Goal: Information Seeking & Learning: Learn about a topic

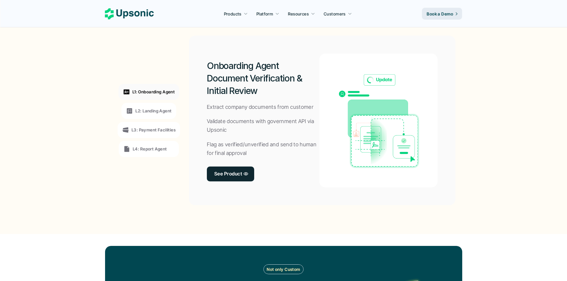
scroll to position [446, 0]
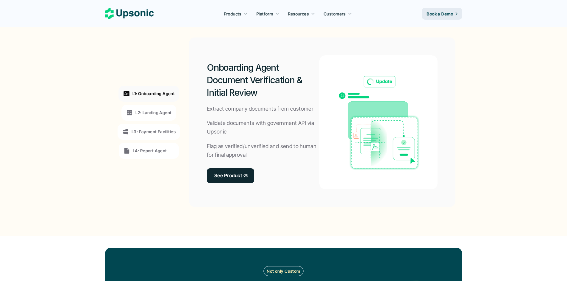
click at [154, 115] on p "L2: Landing Agent" at bounding box center [153, 112] width 36 height 6
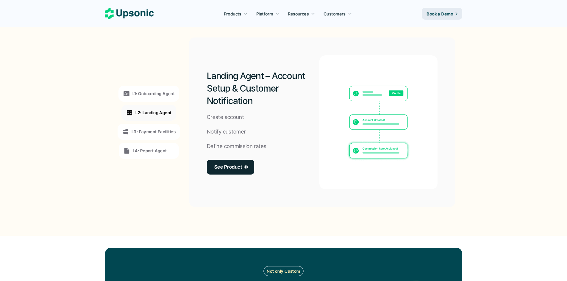
click at [148, 130] on p "L3: Payment Facilities" at bounding box center [154, 132] width 44 height 6
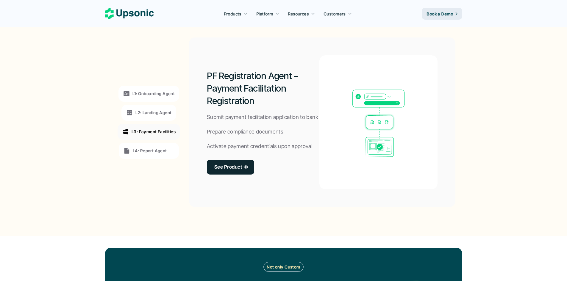
click at [148, 151] on p "L4: Report Agent" at bounding box center [150, 151] width 34 height 6
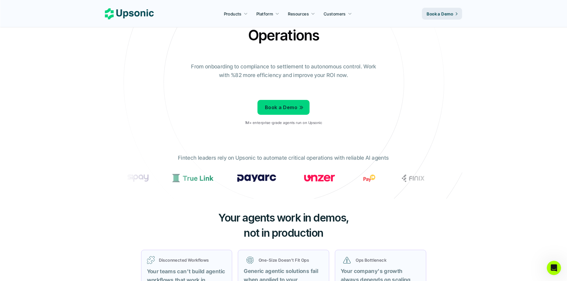
scroll to position [0, 0]
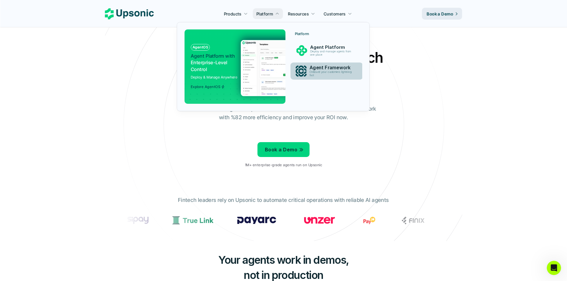
click at [332, 75] on p "Onboard your customers lightning fast" at bounding box center [331, 74] width 45 height 7
click at [331, 71] on p "Onboard your customers lightning fast" at bounding box center [332, 74] width 46 height 7
click at [307, 94] on div "AgentOS Agent Platform with Enterprise-Level Control Deploy & Manage Anywhere E…" at bounding box center [273, 66] width 178 height 74
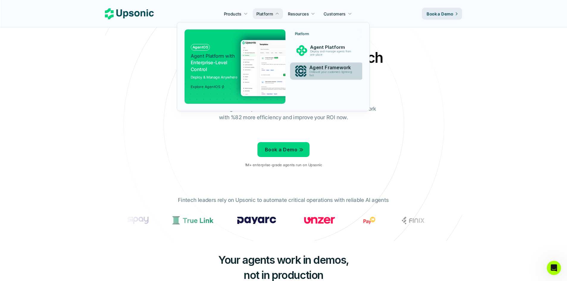
click at [331, 68] on p "Agent Framework" at bounding box center [332, 68] width 46 height 6
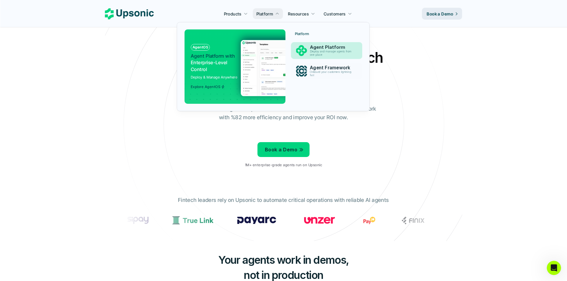
click at [321, 51] on p "Deploy and manage agents from one place" at bounding box center [332, 53] width 44 height 7
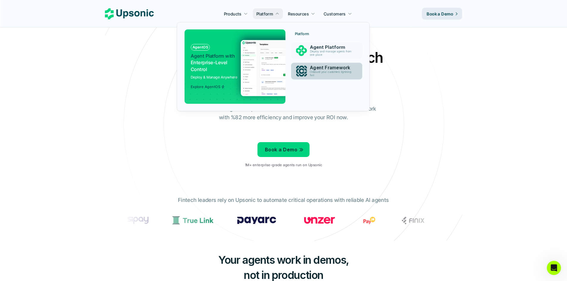
click at [316, 68] on p "Agent Framework" at bounding box center [332, 67] width 44 height 5
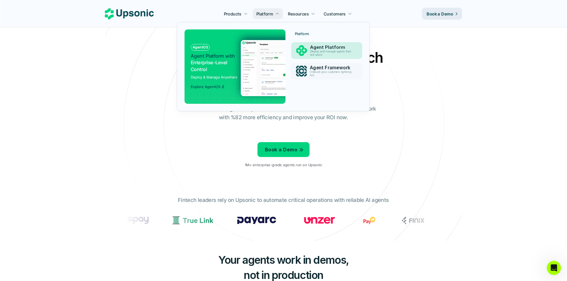
click at [320, 48] on p "Agent Platform" at bounding box center [332, 47] width 44 height 5
click at [318, 72] on p "Onboard your customers lightning fast" at bounding box center [331, 74] width 43 height 7
click at [209, 63] on p "Agent Platform with Enterprise-Level Control" at bounding box center [214, 63] width 46 height 20
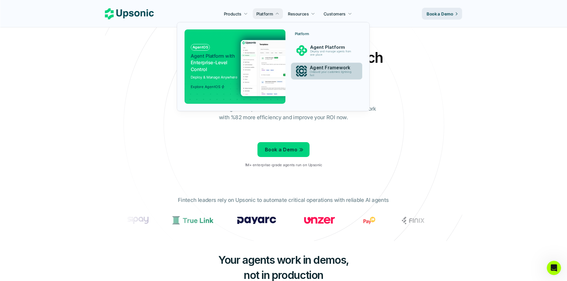
click at [323, 69] on p "Agent Framework" at bounding box center [332, 67] width 45 height 5
click at [334, 63] on link "Agent Framework Onboard your customers lightning fast" at bounding box center [326, 71] width 71 height 17
click at [333, 64] on div "Agent Framework Onboard your customers lightning fast" at bounding box center [332, 71] width 52 height 15
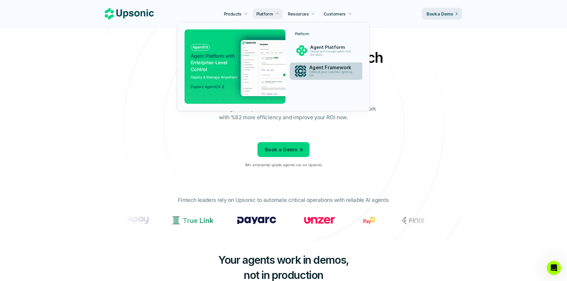
drag, startPoint x: 332, startPoint y: 79, endPoint x: 335, endPoint y: 75, distance: 4.8
click at [333, 79] on link "Agent Framework Onboard your customers lightning fast" at bounding box center [326, 71] width 74 height 18
click at [337, 66] on p "Agent Framework" at bounding box center [332, 68] width 46 height 6
click at [334, 57] on div "Agent Platform Deploy and manage agents from one place" at bounding box center [332, 50] width 50 height 14
click at [315, 74] on p "Onboard your customers lightning fast" at bounding box center [332, 74] width 44 height 7
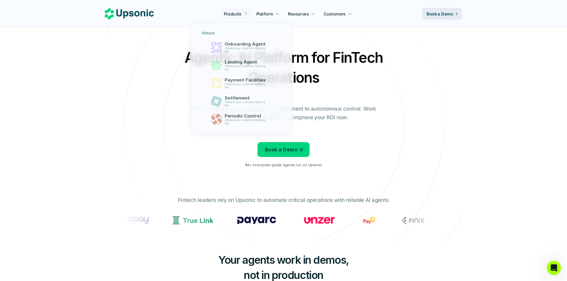
click at [229, 12] on p "Products" at bounding box center [233, 14] width 18 height 6
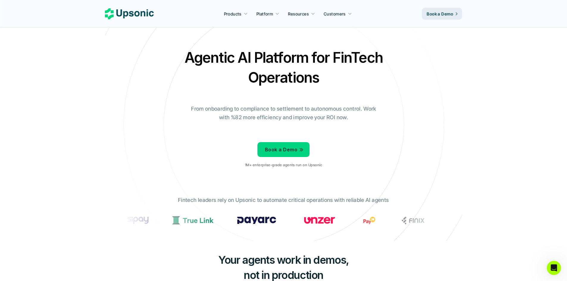
drag, startPoint x: 288, startPoint y: 216, endPoint x: 359, endPoint y: 212, distance: 70.3
click at [359, 212] on div at bounding box center [283, 222] width 318 height 21
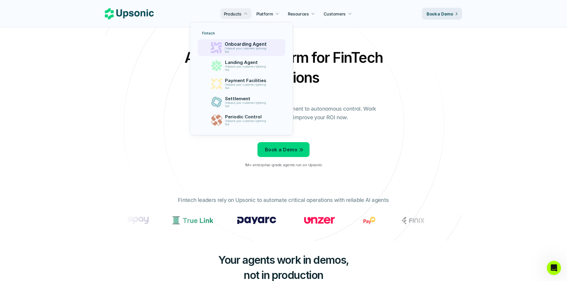
click at [240, 49] on p "Onboard your customers lightning fast" at bounding box center [247, 50] width 44 height 7
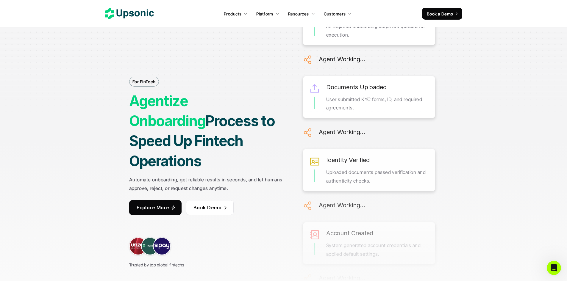
drag, startPoint x: 408, startPoint y: 217, endPoint x: 404, endPoint y: 154, distance: 63.5
click at [404, 154] on div "Onboarding Prepared All required onboarding steps are queued for execution. Age…" at bounding box center [369, 227] width 132 height 449
click at [504, 161] on div "For FinTech Agentize Onboarding Process to Speed Up Fintech Operations Automate…" at bounding box center [283, 140] width 446 height 281
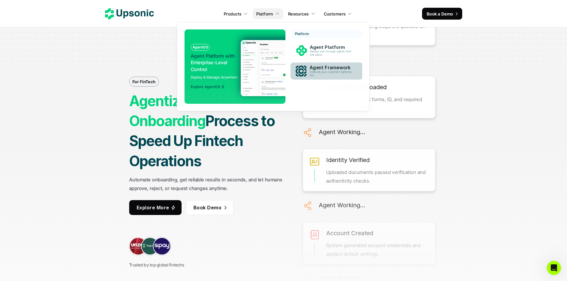
click at [323, 77] on p "Onboard your customers lightning fast" at bounding box center [331, 74] width 45 height 7
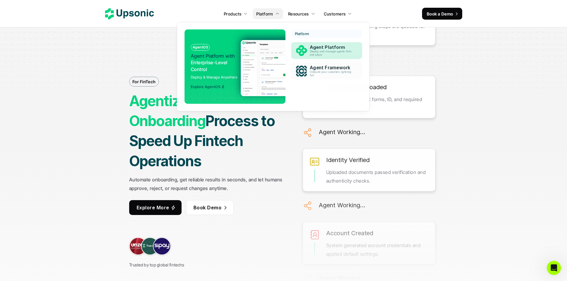
click at [318, 52] on p "Deploy and manage agents from one place" at bounding box center [332, 53] width 44 height 7
click at [334, 50] on p "Deploy and manage agents from one place" at bounding box center [331, 53] width 45 height 7
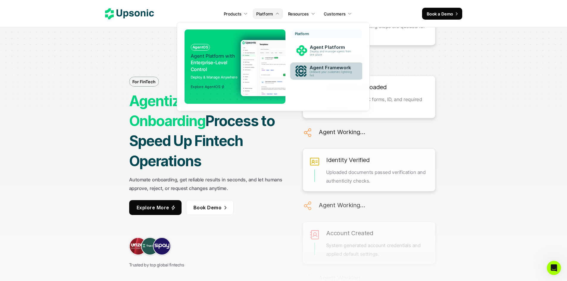
click at [323, 68] on p "Agent Framework" at bounding box center [332, 68] width 46 height 6
click at [200, 81] on div "AgentOS Agent Platform with Enterprise-Level Control Deploy & Manage Anywhere E…" at bounding box center [215, 66] width 49 height 45
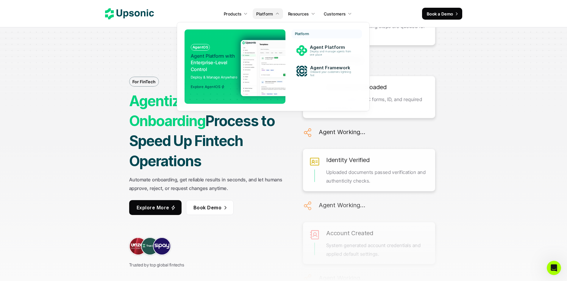
click at [211, 84] on div "Explore AgentOS" at bounding box center [208, 85] width 34 height 7
click at [327, 55] on p "Deploy and manage agents from one place" at bounding box center [331, 53] width 45 height 7
click at [327, 55] on p "Deploy and manage agents from one place" at bounding box center [332, 53] width 46 height 7
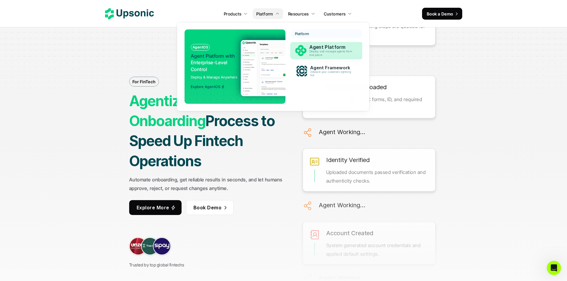
click at [333, 56] on p "Deploy and manage agents from one place" at bounding box center [331, 53] width 45 height 7
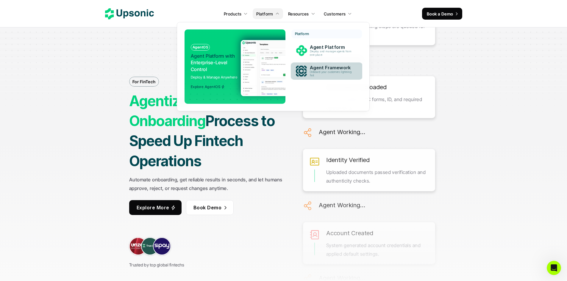
click at [327, 72] on p "Onboard your customers lightning fast" at bounding box center [331, 74] width 44 height 7
click at [207, 85] on p "Explore AgentOS" at bounding box center [205, 87] width 29 height 4
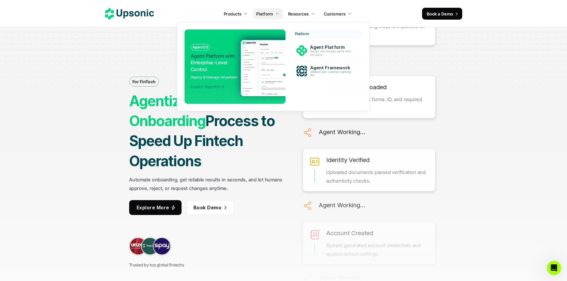
click at [207, 85] on p "Explore AgentOS" at bounding box center [205, 87] width 29 height 4
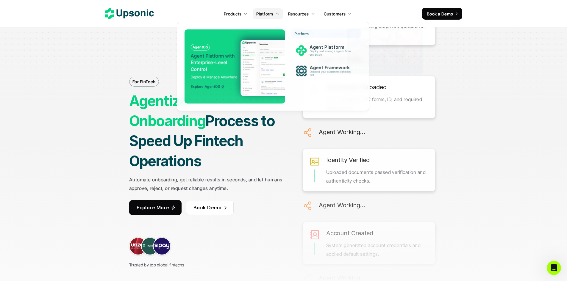
click at [306, 15] on p "Resources" at bounding box center [298, 14] width 21 height 6
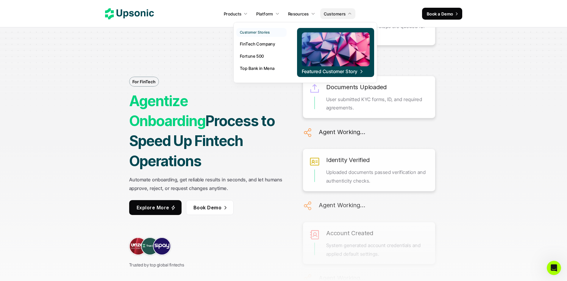
click at [269, 43] on p "FinTech Company" at bounding box center [257, 44] width 35 height 6
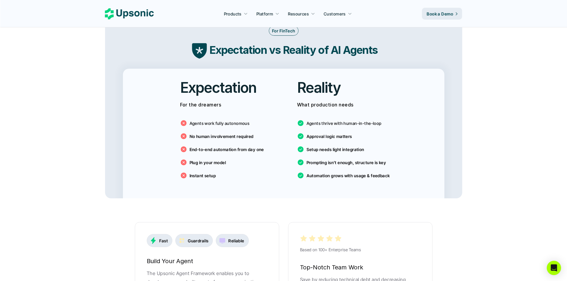
scroll to position [982, 0]
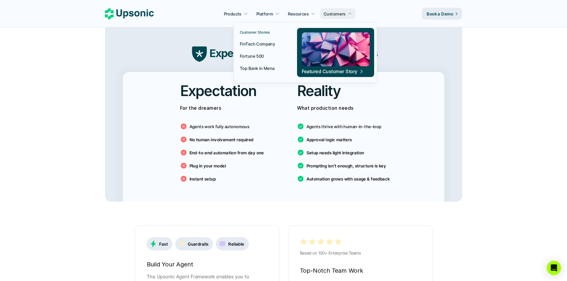
click at [257, 58] on p "Fortune 500" at bounding box center [252, 56] width 24 height 6
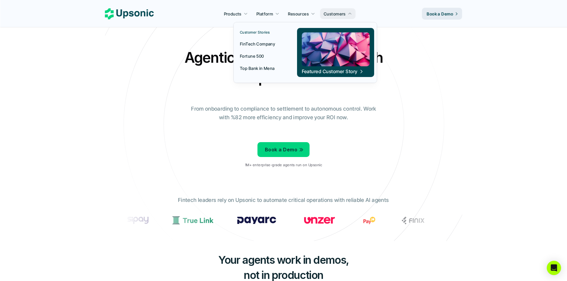
click at [264, 68] on p "Top Bank in Mena" at bounding box center [257, 68] width 35 height 6
